Goal: Information Seeking & Learning: Learn about a topic

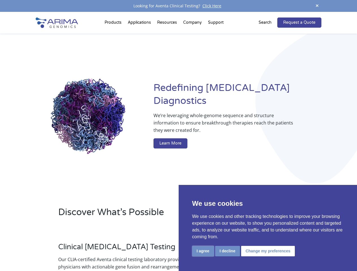
click at [203, 251] on button "I agree" at bounding box center [203, 251] width 22 height 10
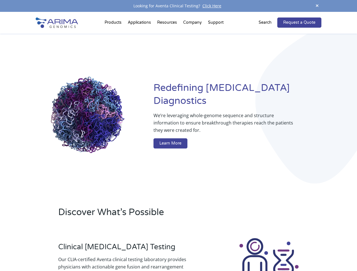
click at [227, 251] on div at bounding box center [268, 268] width 105 height 63
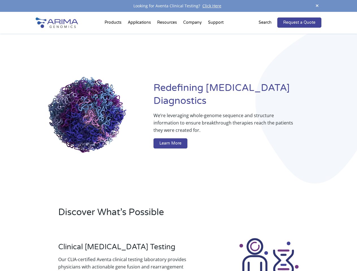
click at [267, 251] on img at bounding box center [268, 268] width 63 height 63
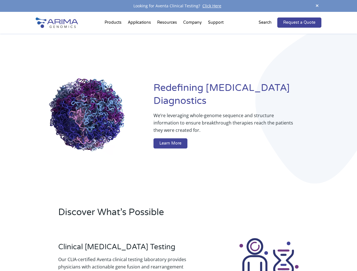
click at [317, 6] on span at bounding box center [317, 6] width 8 height 8
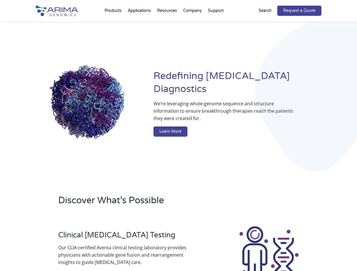
click at [114, 24] on div "Redefining [MEDICAL_DATA] Diagnostics We’re leveraging whole-genome sequence an…" at bounding box center [178, 104] width 285 height 165
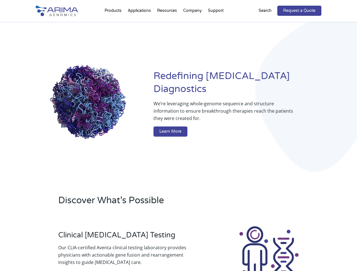
click at [167, 24] on div "Redefining [MEDICAL_DATA] Diagnostics We’re leveraging whole-genome sequence an…" at bounding box center [178, 104] width 285 height 165
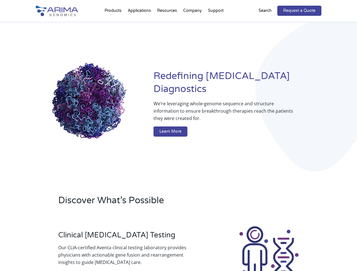
click at [193, 24] on div "Redefining [MEDICAL_DATA] Diagnostics We’re leveraging whole-genome sequence an…" at bounding box center [178, 104] width 285 height 165
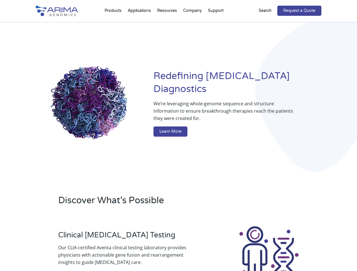
click at [215, 24] on div "Redefining [MEDICAL_DATA] Diagnostics We’re leveraging whole-genome sequence an…" at bounding box center [178, 104] width 285 height 165
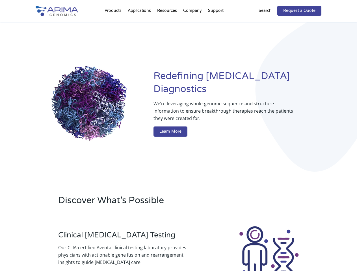
click at [268, 23] on div "Redefining [MEDICAL_DATA] Diagnostics We’re leveraging whole-genome sequence an…" at bounding box center [178, 104] width 285 height 165
